Goal: Information Seeking & Learning: Check status

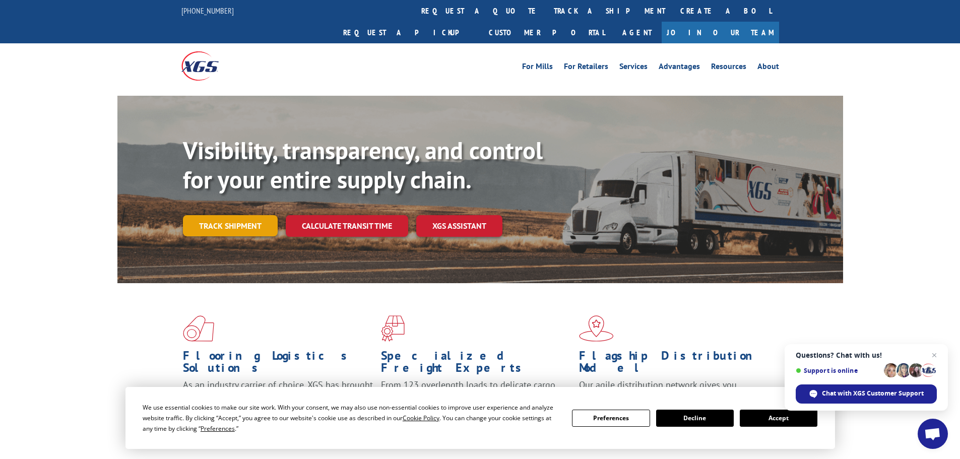
click at [198, 215] on link "Track shipment" at bounding box center [230, 225] width 95 height 21
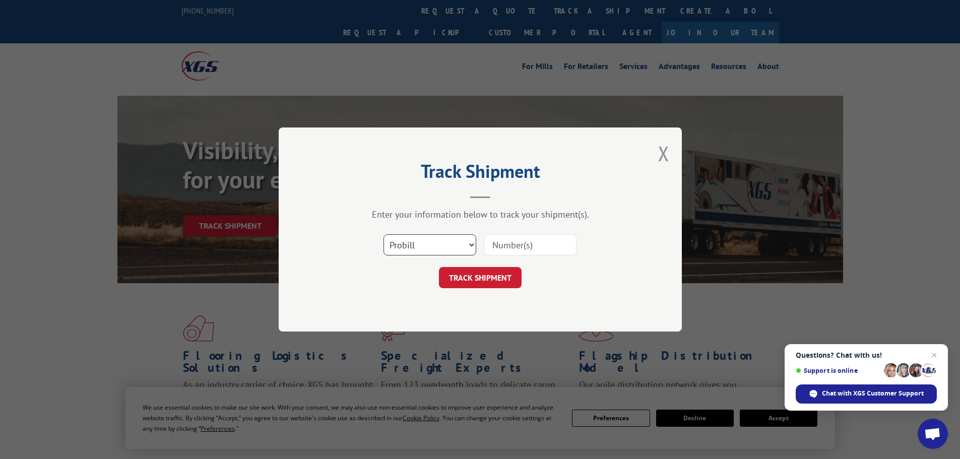
click at [428, 246] on select "Select category... Probill BOL PO" at bounding box center [430, 244] width 93 height 21
select select "po"
click at [384, 234] on select "Select category... Probill BOL PO" at bounding box center [430, 244] width 93 height 21
click at [506, 247] on input at bounding box center [530, 244] width 93 height 21
paste input "02505261"
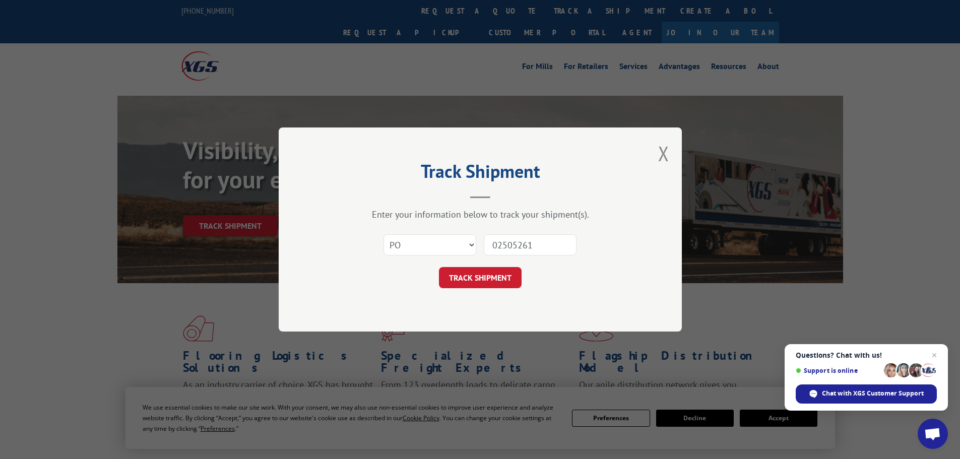
type input "02505261"
click at [491, 293] on div "Track Shipment Enter your information below to track your shipment(s). Select c…" at bounding box center [480, 229] width 403 height 204
click at [495, 277] on button "TRACK SHIPMENT" at bounding box center [480, 277] width 83 height 21
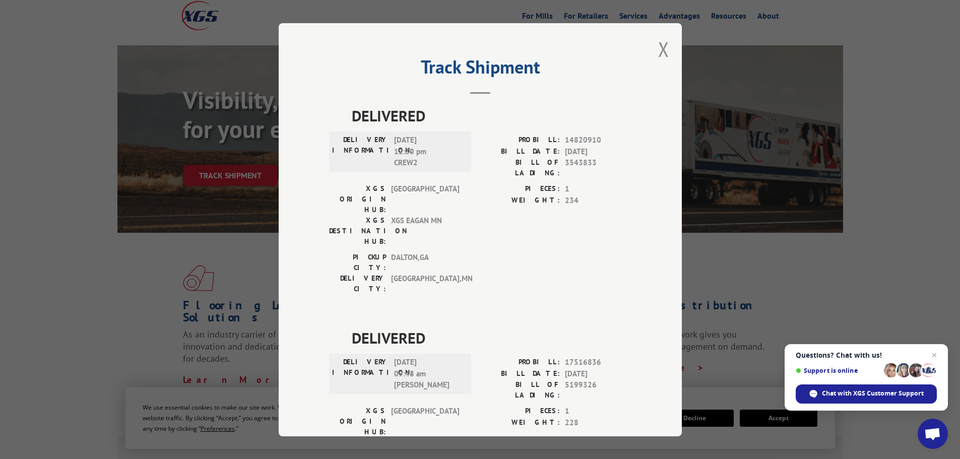
click at [651, 54] on div "Track Shipment DELIVERED DELIVERY INFORMATION: [DATE] 12:30 pm CREW2 PROBILL: 1…" at bounding box center [480, 229] width 403 height 413
click at [668, 50] on div "Track Shipment DELIVERED DELIVERY INFORMATION: [DATE] 12:30 pm CREW2 PROBILL: 1…" at bounding box center [480, 229] width 403 height 413
click at [664, 49] on button "Close modal" at bounding box center [663, 49] width 11 height 27
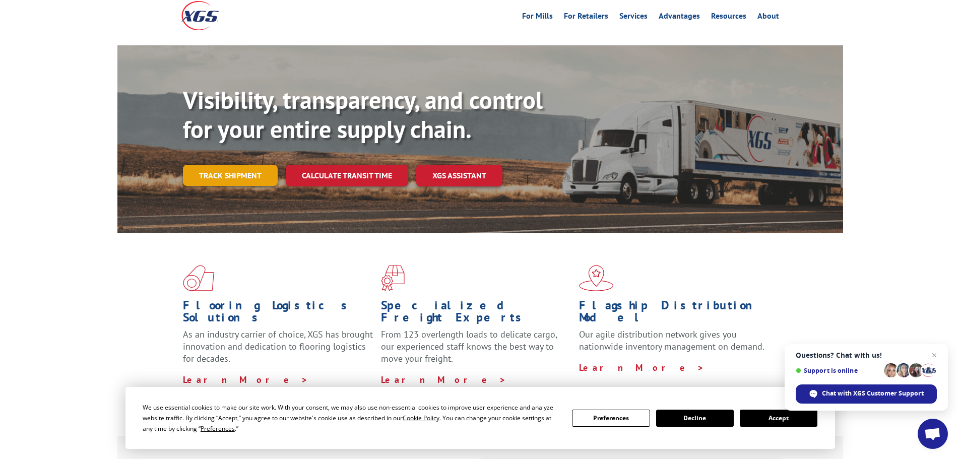
click at [263, 165] on link "Track shipment" at bounding box center [230, 175] width 95 height 21
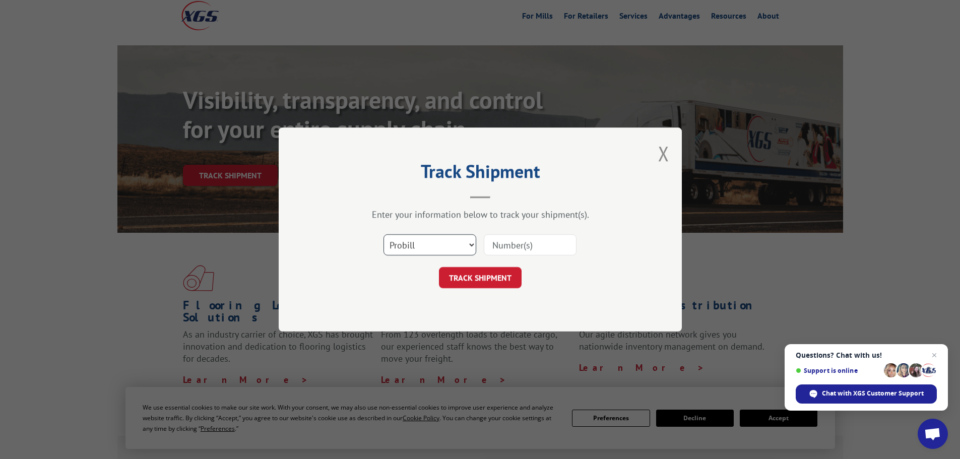
click at [423, 244] on select "Select category... Probill BOL PO" at bounding box center [430, 244] width 93 height 21
select select "po"
click at [384, 234] on select "Select category... Probill BOL PO" at bounding box center [430, 244] width 93 height 21
click at [516, 245] on input at bounding box center [530, 244] width 93 height 21
paste input "02505236"
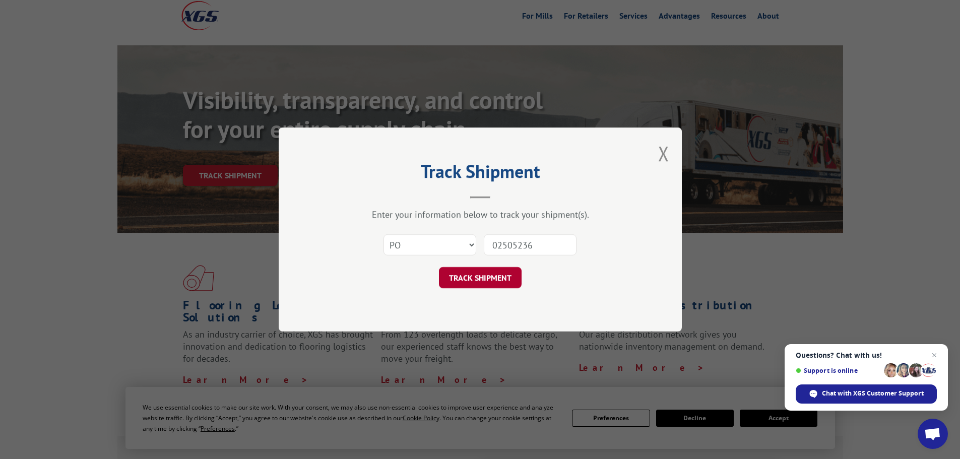
type input "02505236"
click at [496, 276] on button "TRACK SHIPMENT" at bounding box center [480, 277] width 83 height 21
